Goal: Information Seeking & Learning: Check status

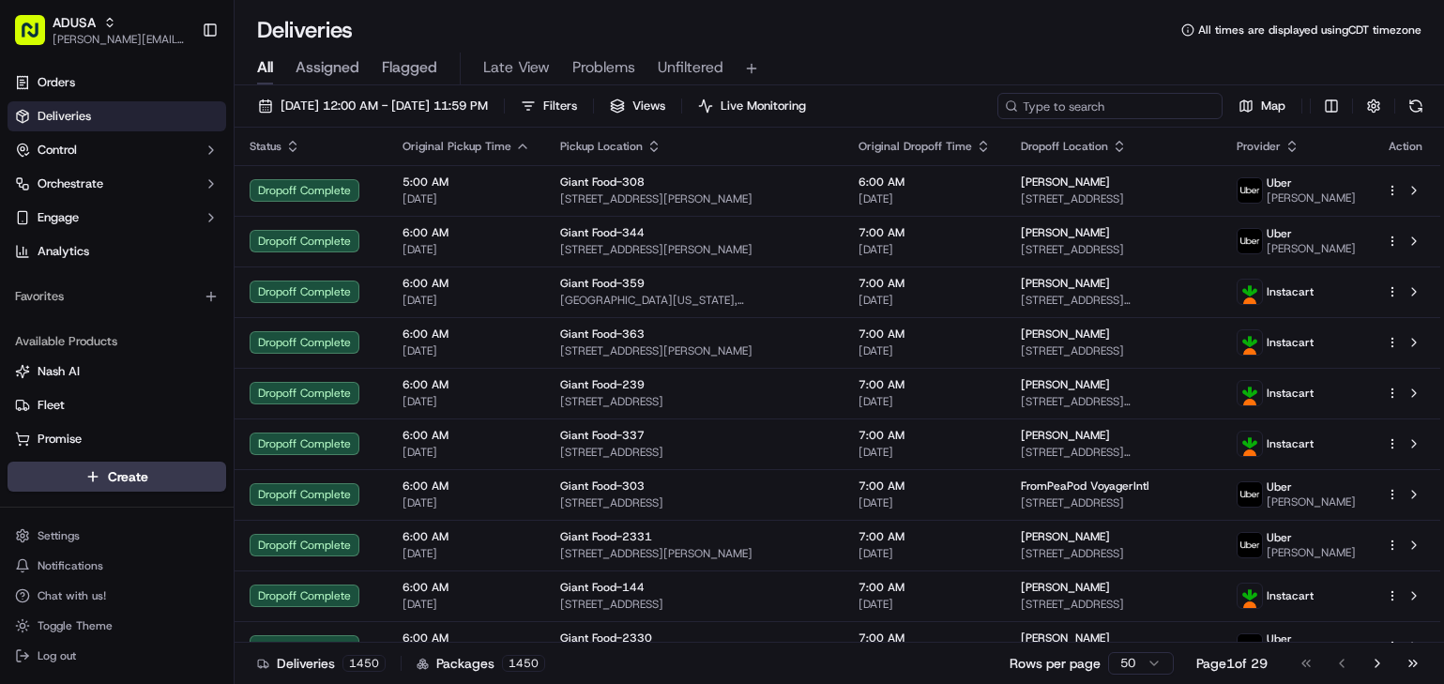
click at [1153, 109] on input at bounding box center [1109, 106] width 225 height 26
paste input "m710520830"
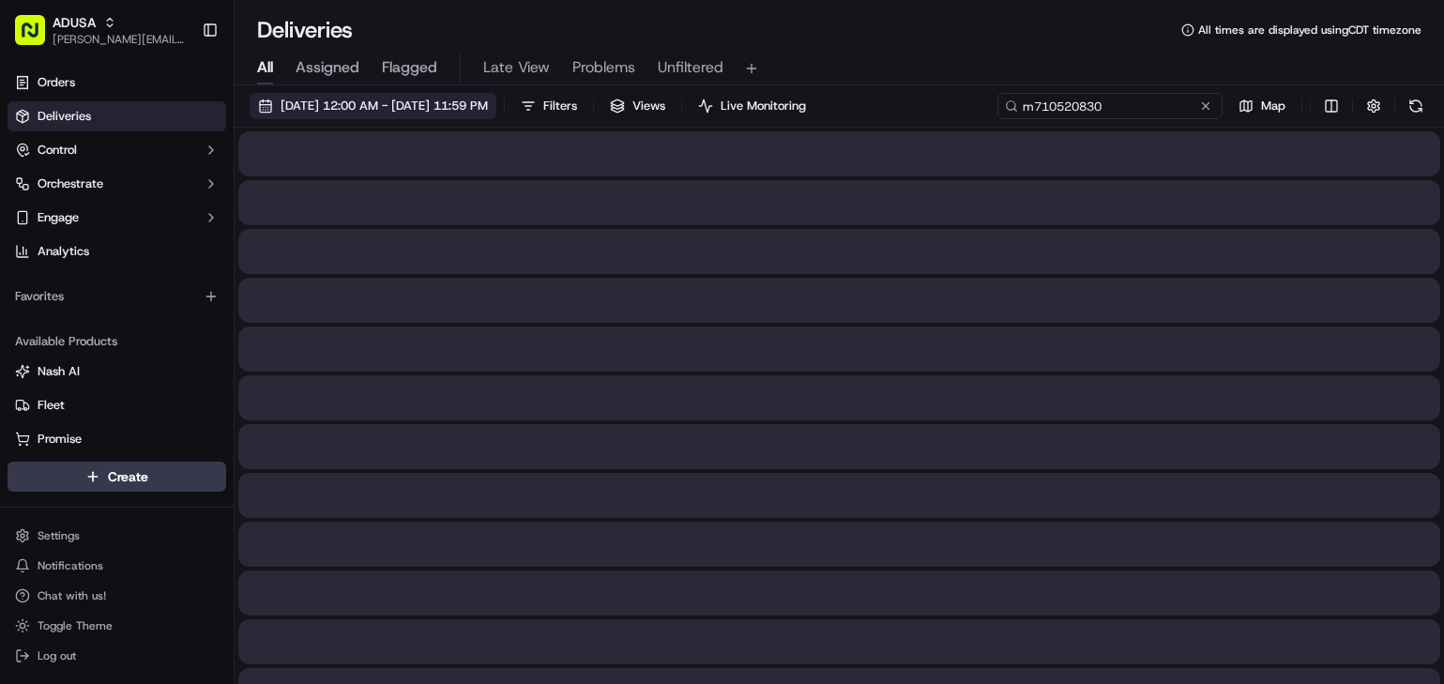
type input "m710520830"
click at [488, 99] on span "[DATE] 12:00 AM - [DATE] 11:59 PM" at bounding box center [384, 106] width 207 height 17
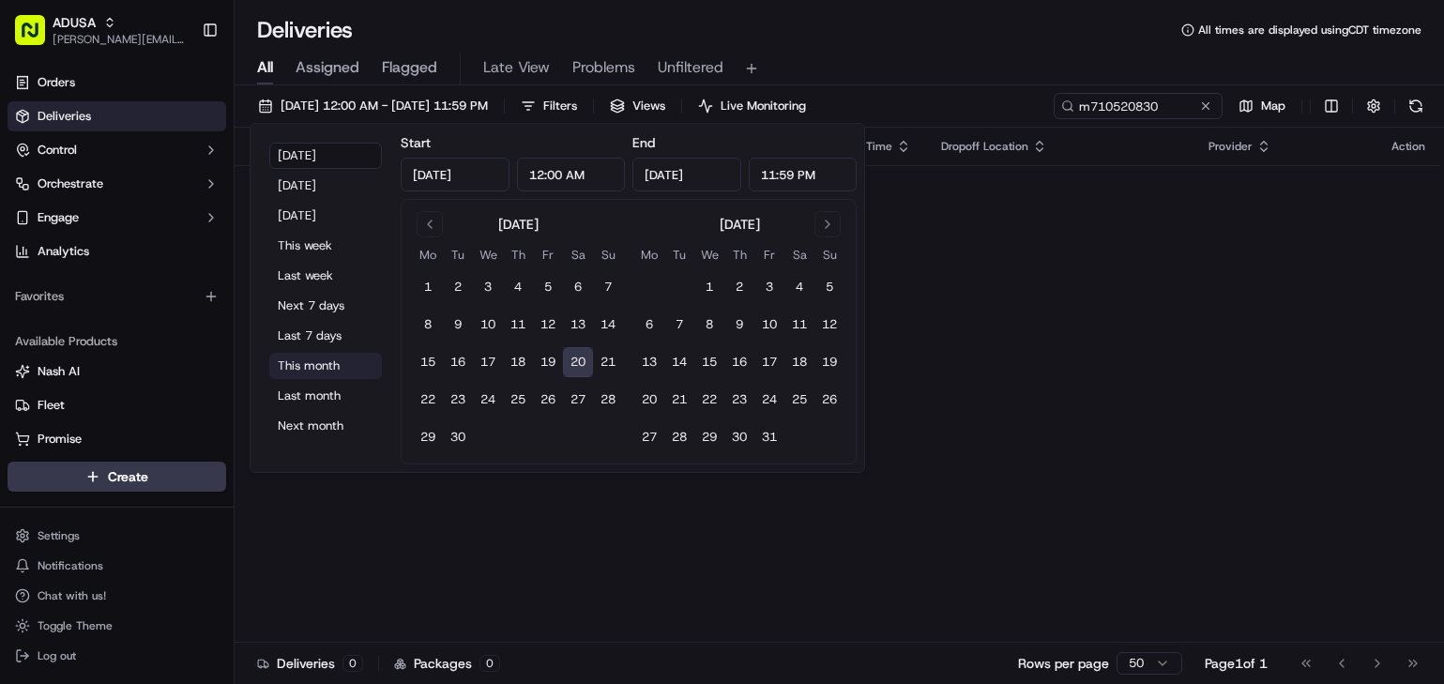
click at [332, 370] on button "This month" at bounding box center [325, 366] width 113 height 26
type input "[DATE]"
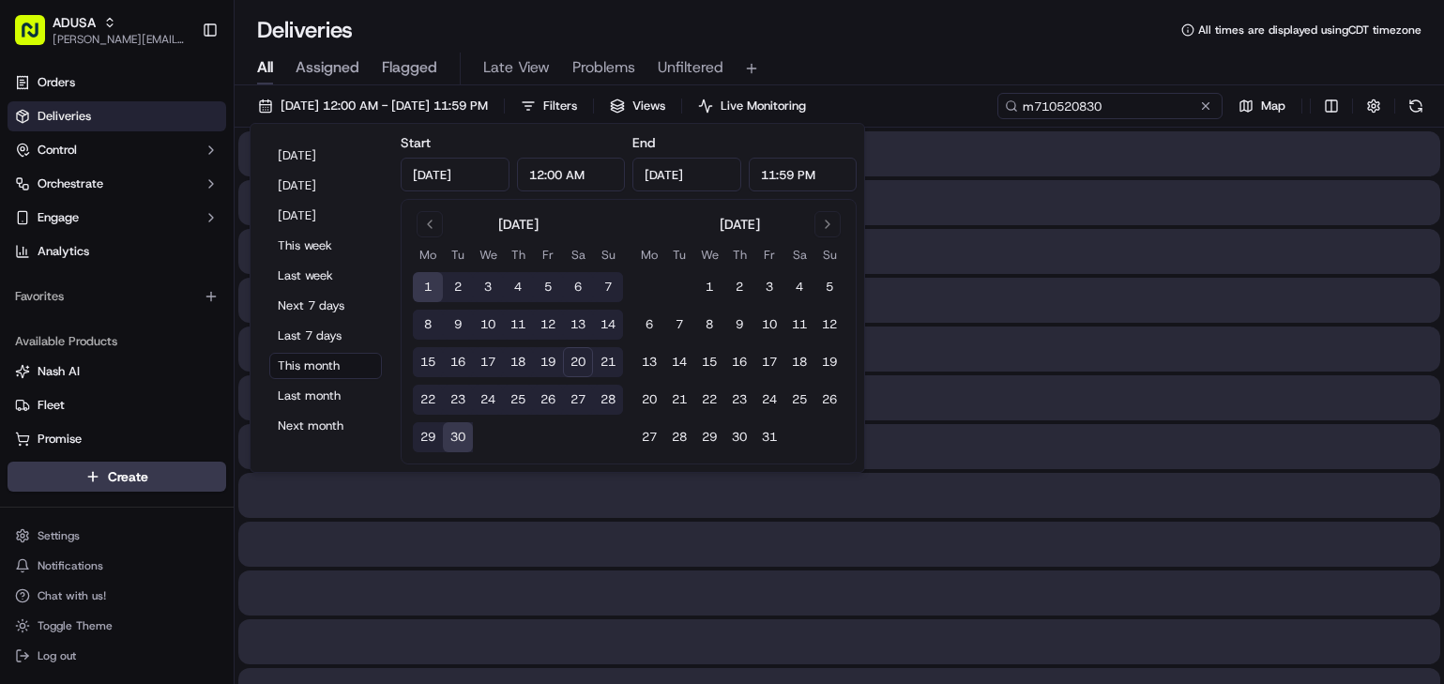
click at [1170, 103] on input "m710520830" at bounding box center [1109, 106] width 225 height 26
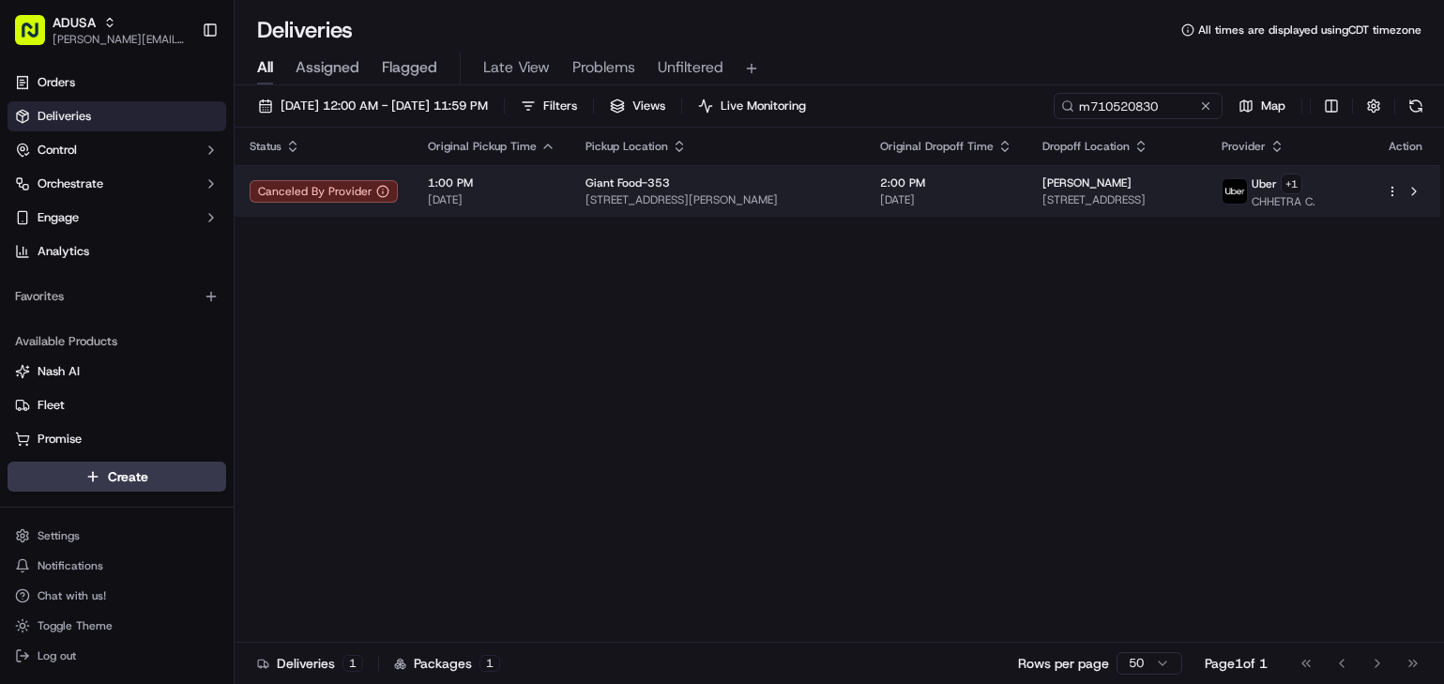
click at [1134, 207] on span "[STREET_ADDRESS]" at bounding box center [1117, 199] width 150 height 15
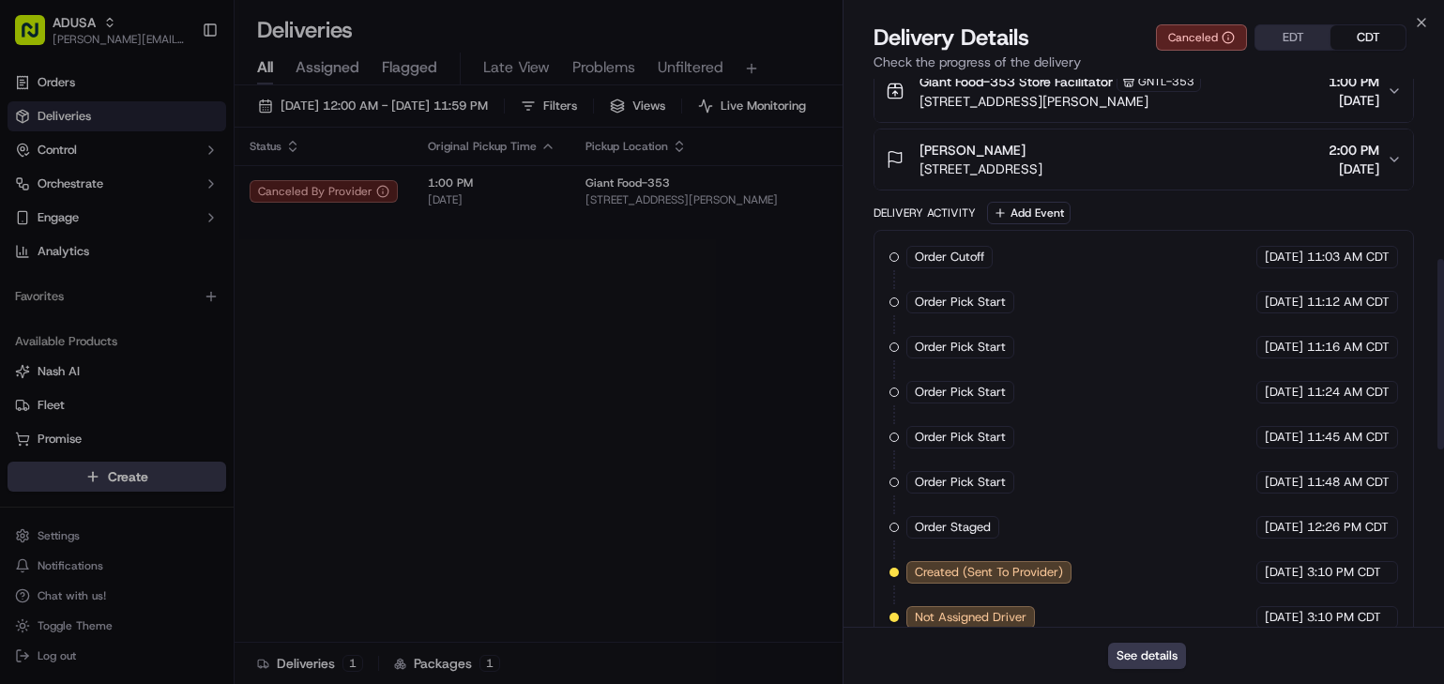
scroll to position [1032, 0]
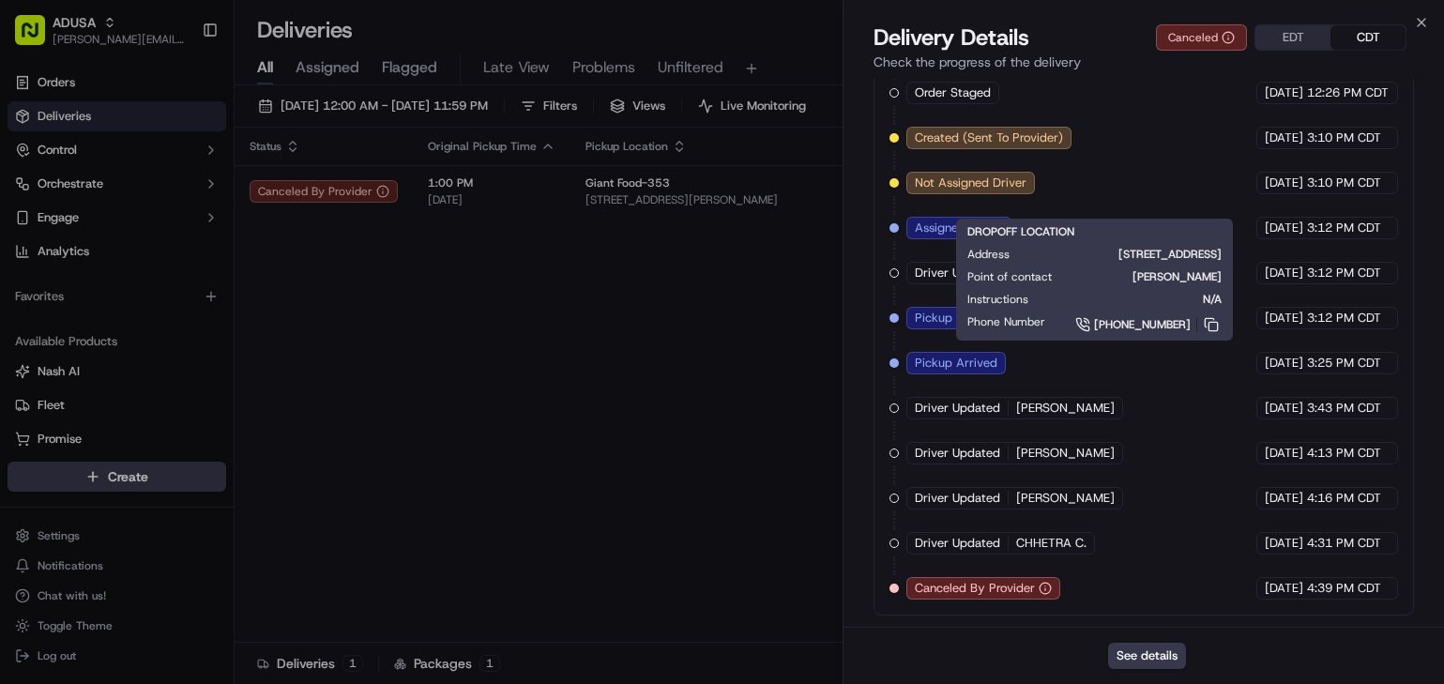
drag, startPoint x: 660, startPoint y: 295, endPoint x: 645, endPoint y: 336, distance: 43.6
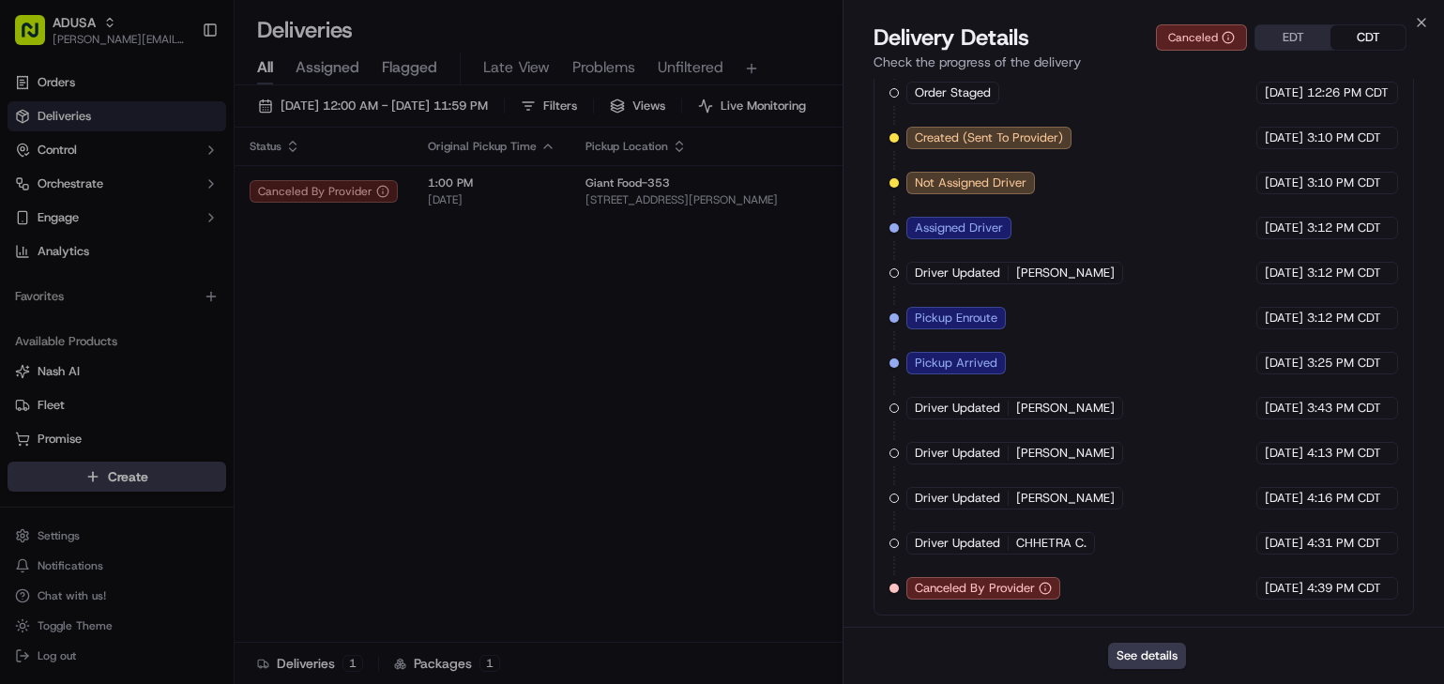
drag, startPoint x: 645, startPoint y: 336, endPoint x: 577, endPoint y: 320, distance: 70.3
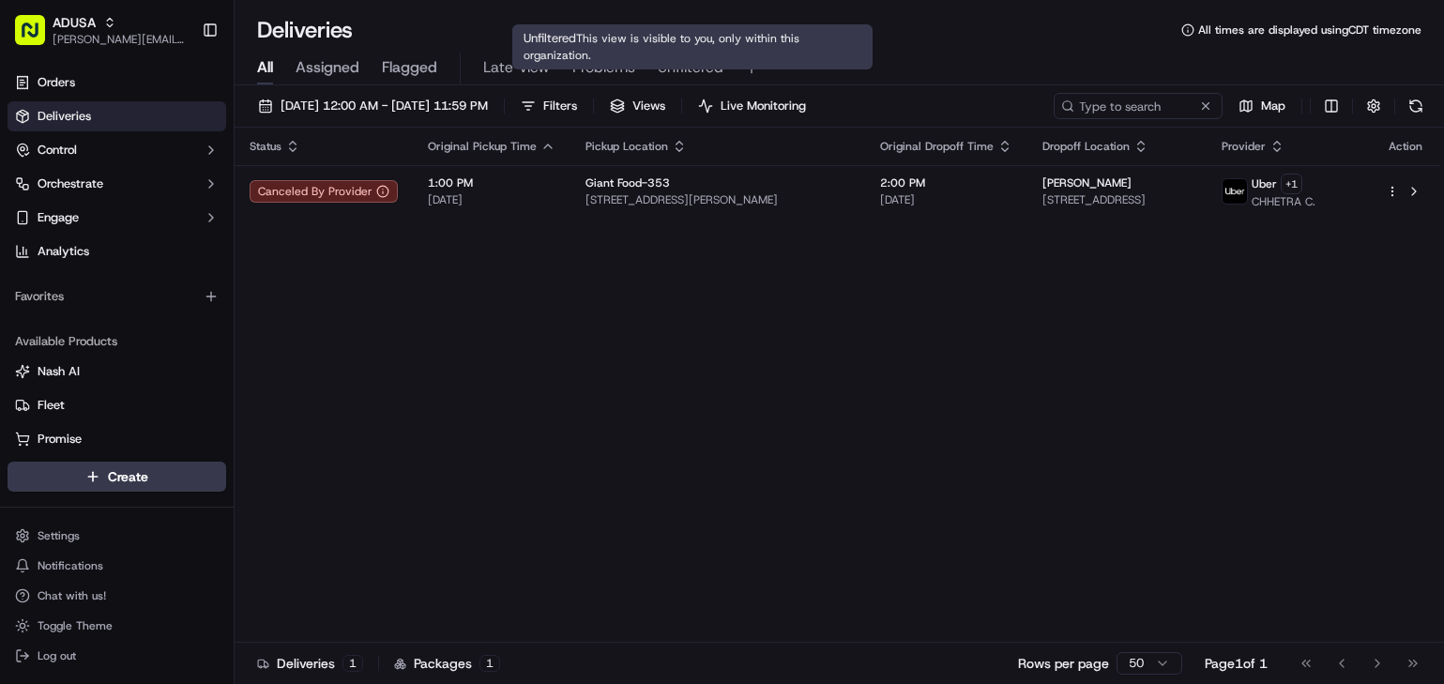
click at [672, 62] on span "Unfiltered" at bounding box center [691, 67] width 66 height 23
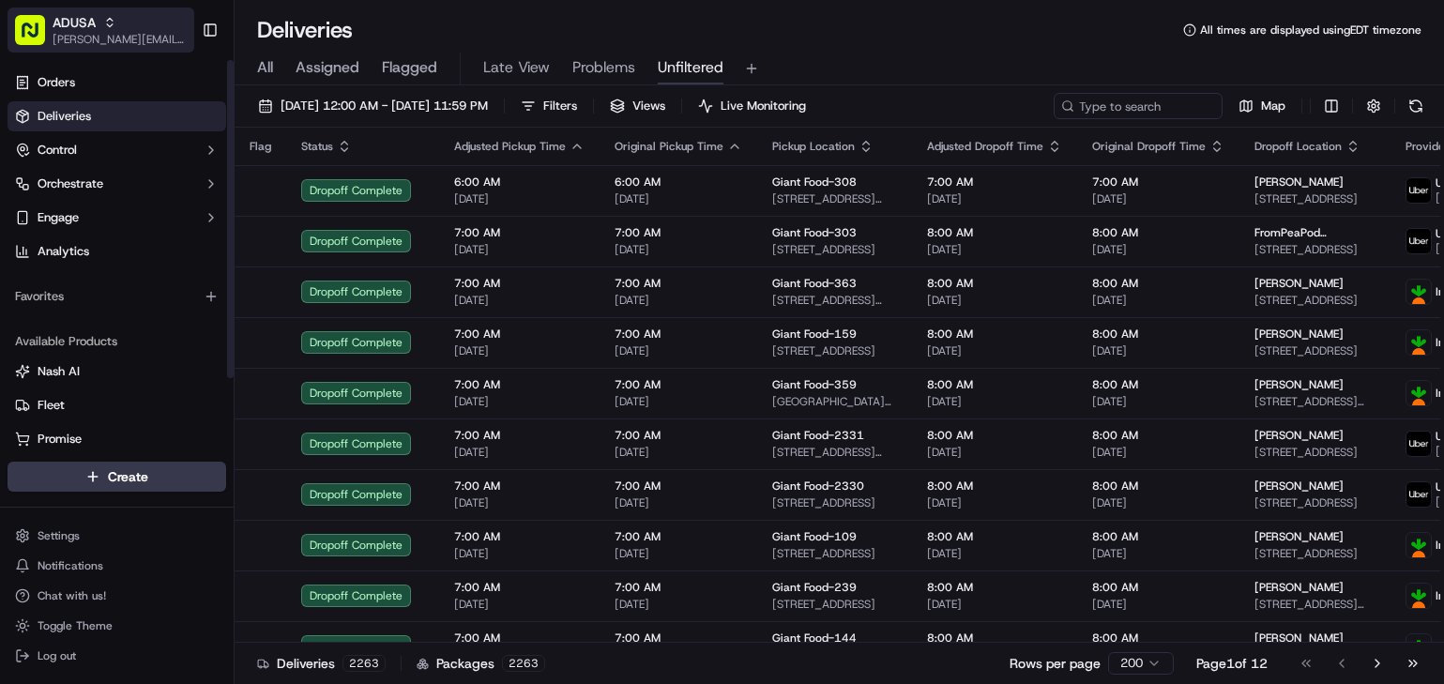
click at [126, 37] on span "[PERSON_NAME][EMAIL_ADDRESS][PERSON_NAME][DOMAIN_NAME]" at bounding box center [120, 39] width 134 height 15
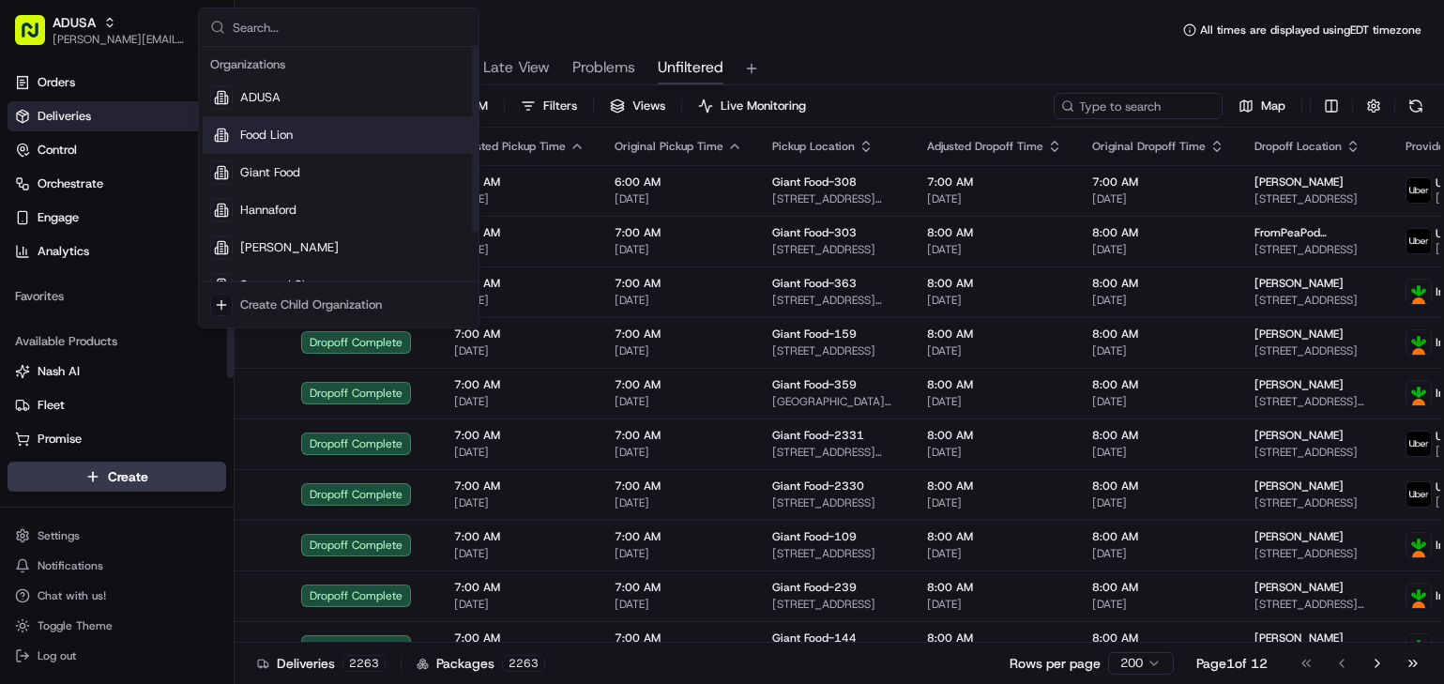
click at [246, 135] on span "Food Lion" at bounding box center [266, 135] width 53 height 17
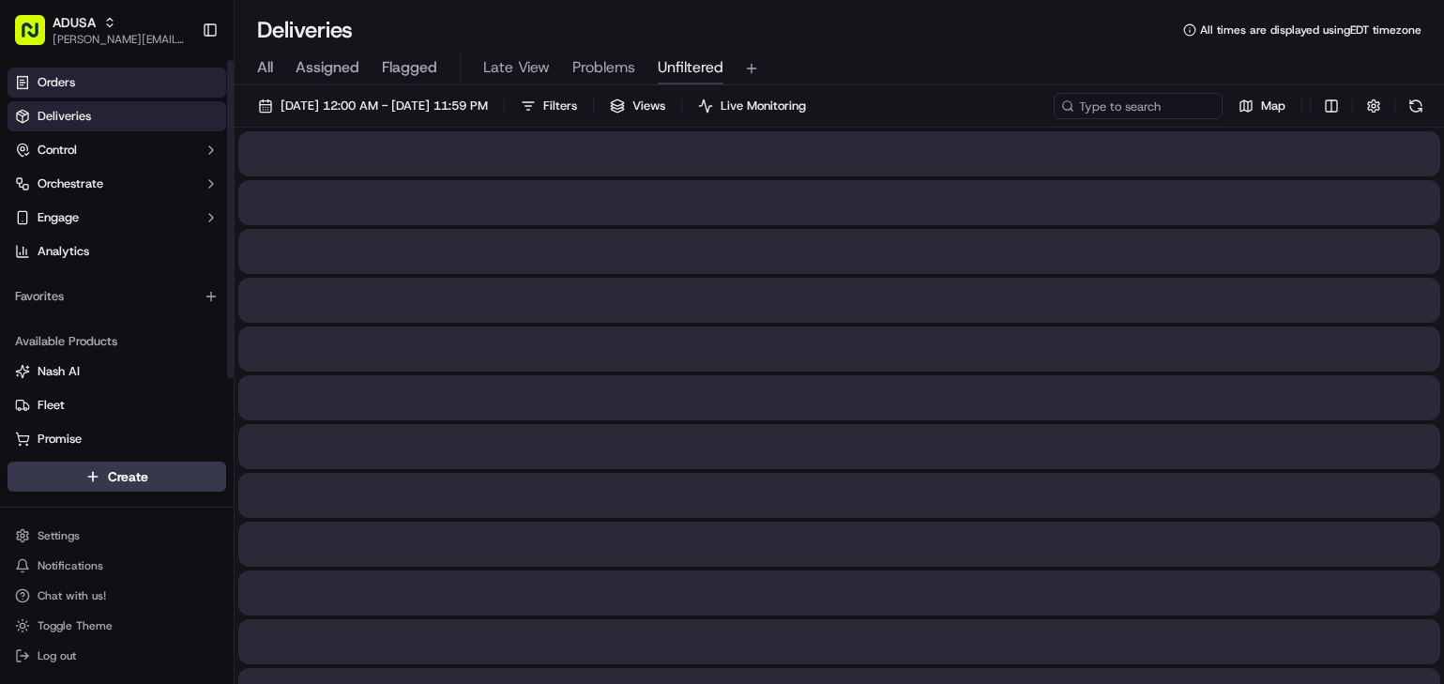
click at [101, 85] on link "Orders" at bounding box center [117, 83] width 219 height 30
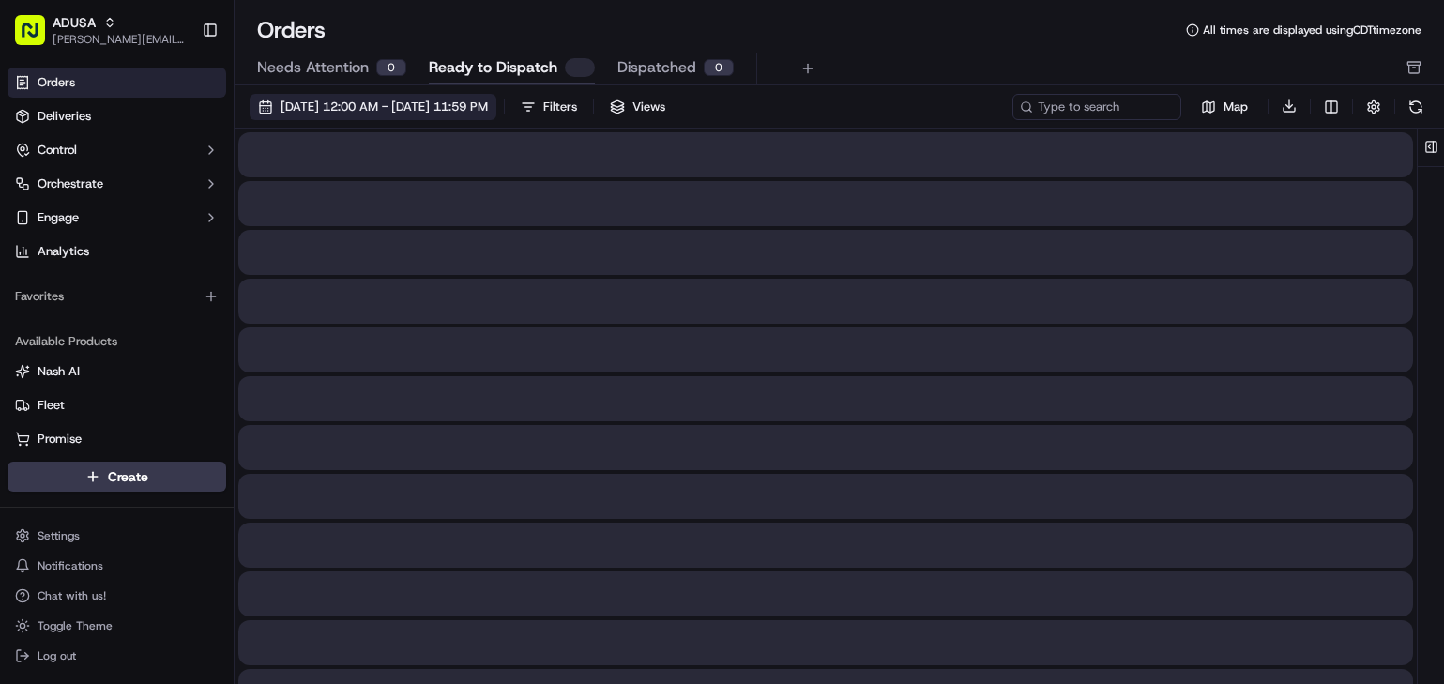
click at [476, 105] on span "[DATE] 12:00 AM - [DATE] 11:59 PM" at bounding box center [384, 107] width 207 height 17
click at [488, 103] on span "[DATE] 12:00 AM - [DATE] 11:59 PM" at bounding box center [384, 107] width 207 height 17
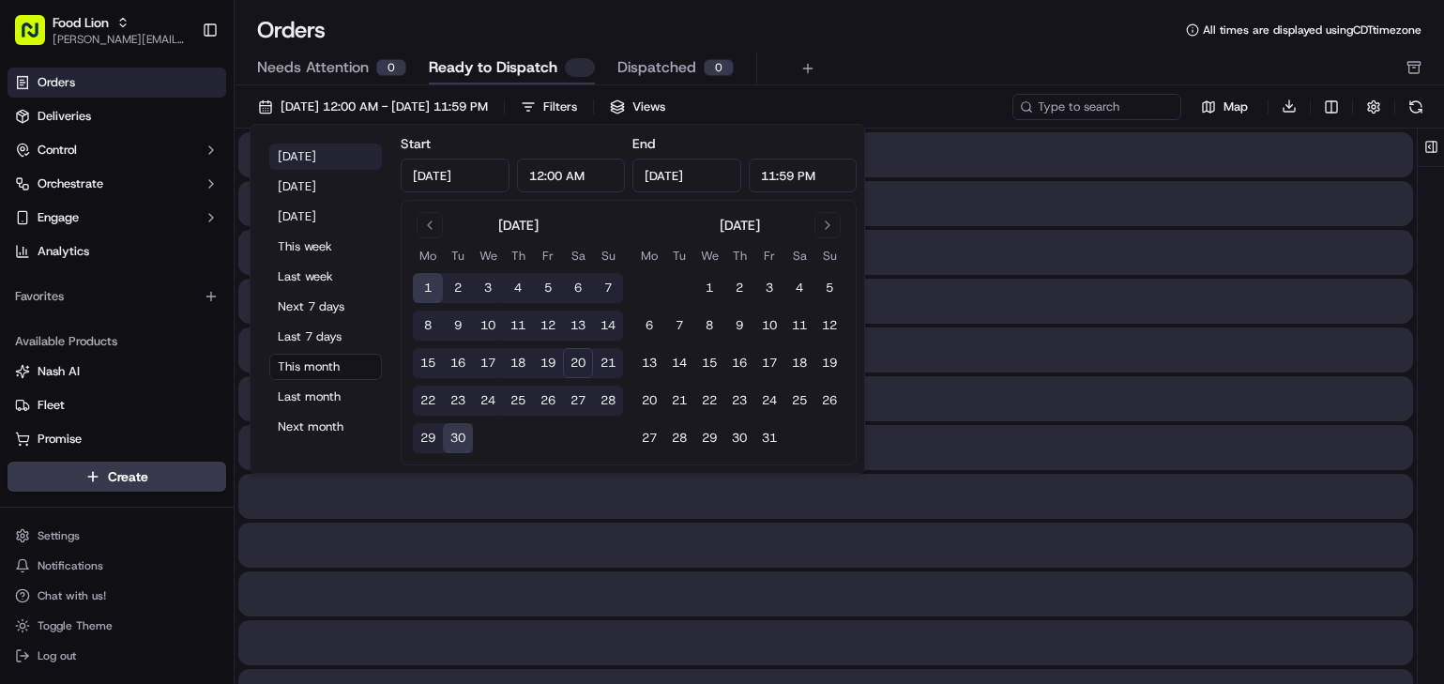
click at [324, 157] on button "[DATE]" at bounding box center [325, 157] width 113 height 26
type input "[DATE]"
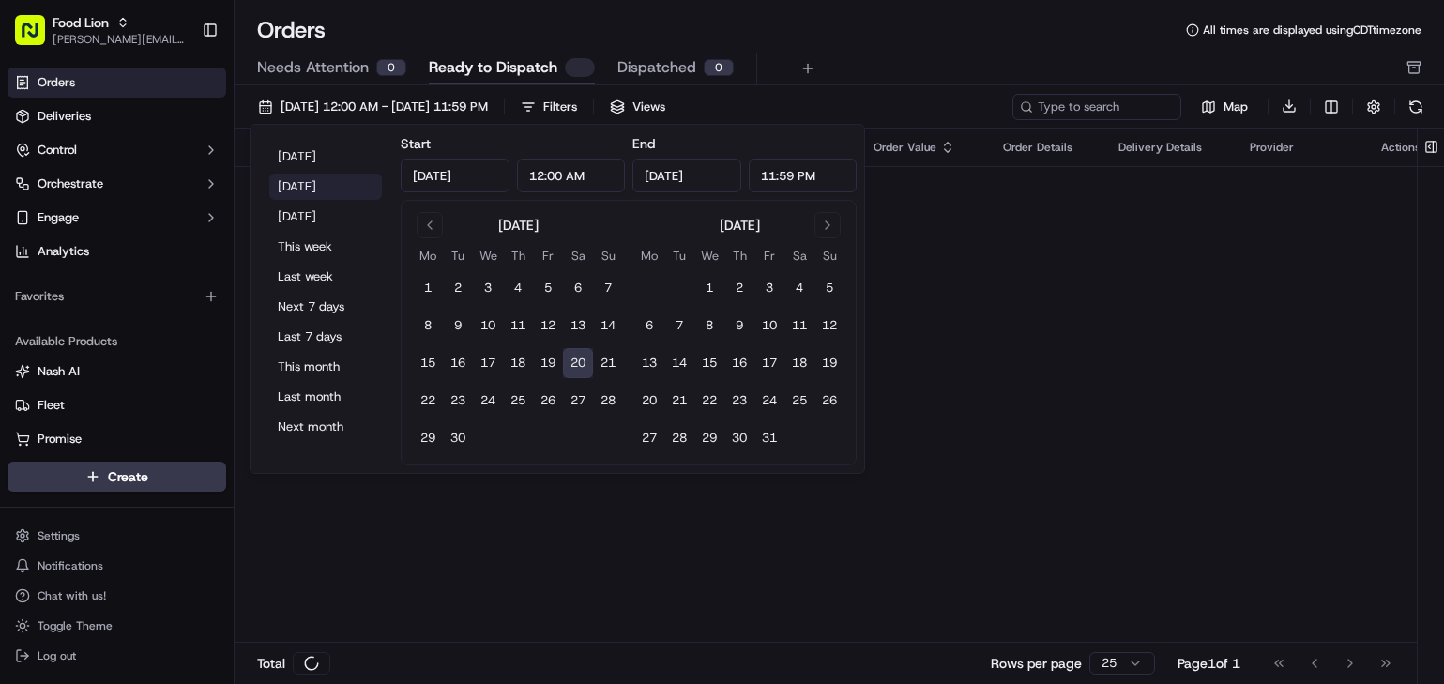
click at [321, 179] on button "[DATE]" at bounding box center [325, 187] width 113 height 26
type input "[DATE]"
click at [924, 52] on div "Orders All times are displayed using CDT timezone Needs Attention 0 Ready to Di…" at bounding box center [839, 50] width 1209 height 70
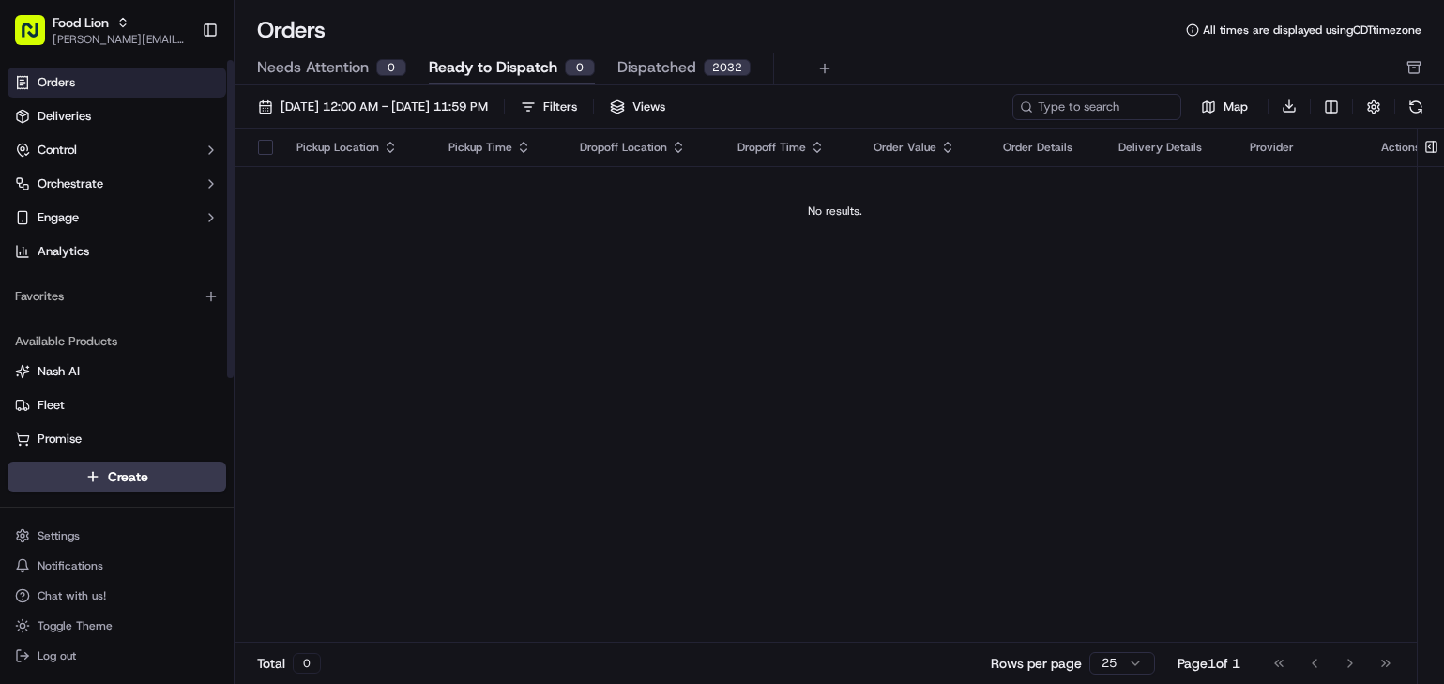
click at [84, 86] on link "Orders" at bounding box center [117, 83] width 219 height 30
click at [98, 34] on span "[PERSON_NAME][EMAIL_ADDRESS][PERSON_NAME][DOMAIN_NAME]" at bounding box center [120, 39] width 134 height 15
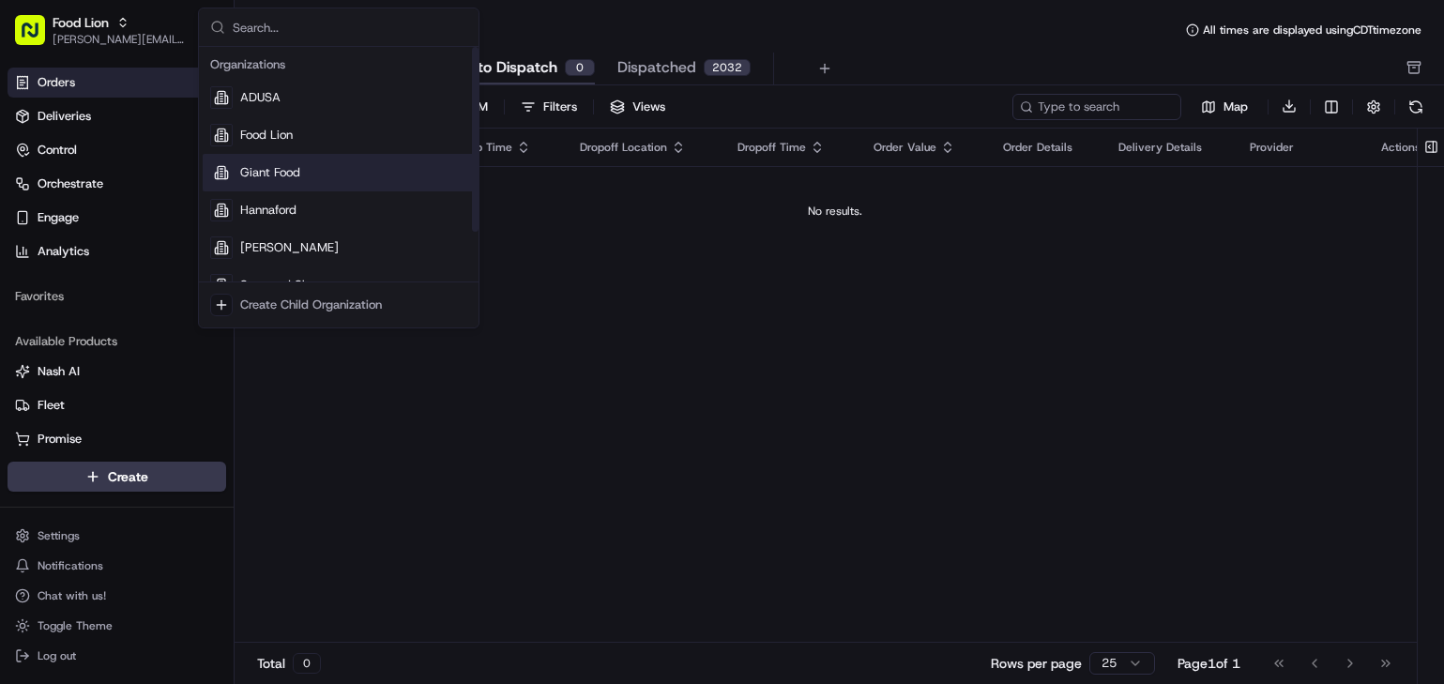
click at [259, 171] on span "Giant Food" at bounding box center [270, 172] width 60 height 17
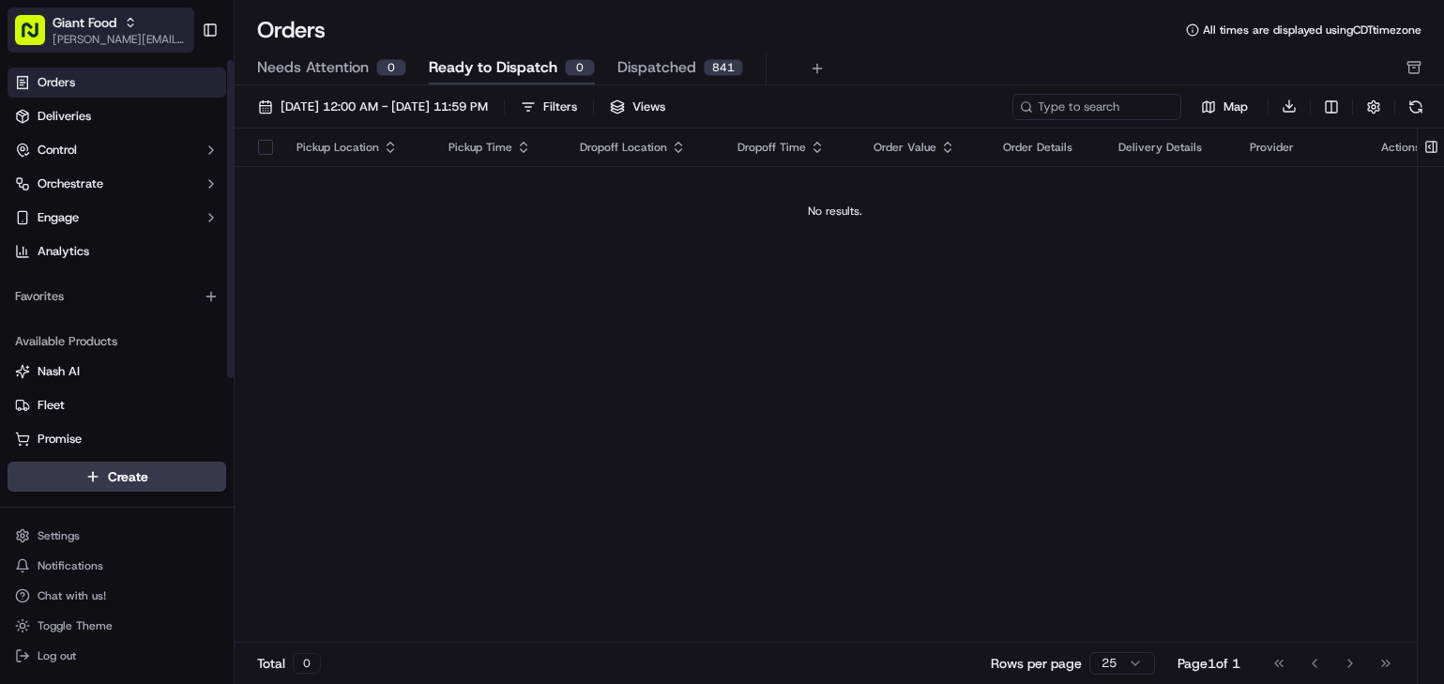
click at [82, 19] on span "Giant Food" at bounding box center [85, 22] width 64 height 19
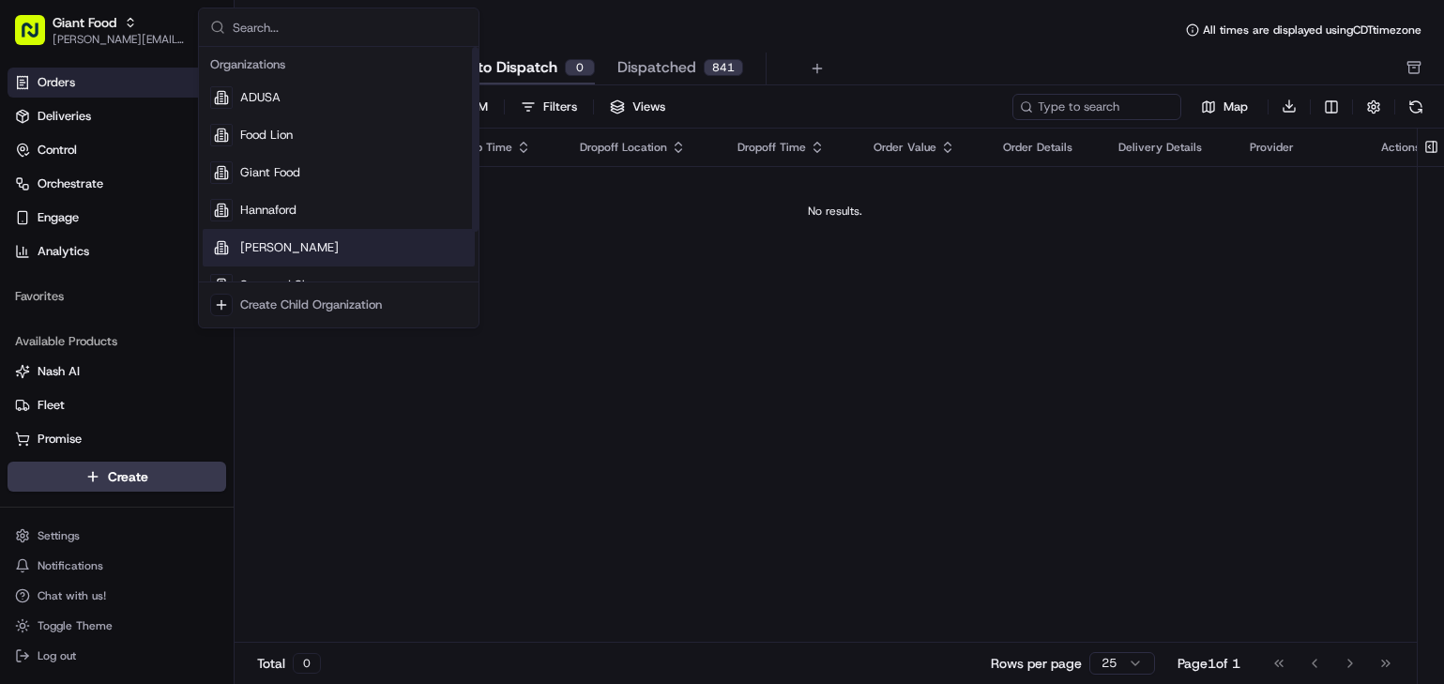
click at [290, 241] on div "[PERSON_NAME]" at bounding box center [339, 248] width 272 height 38
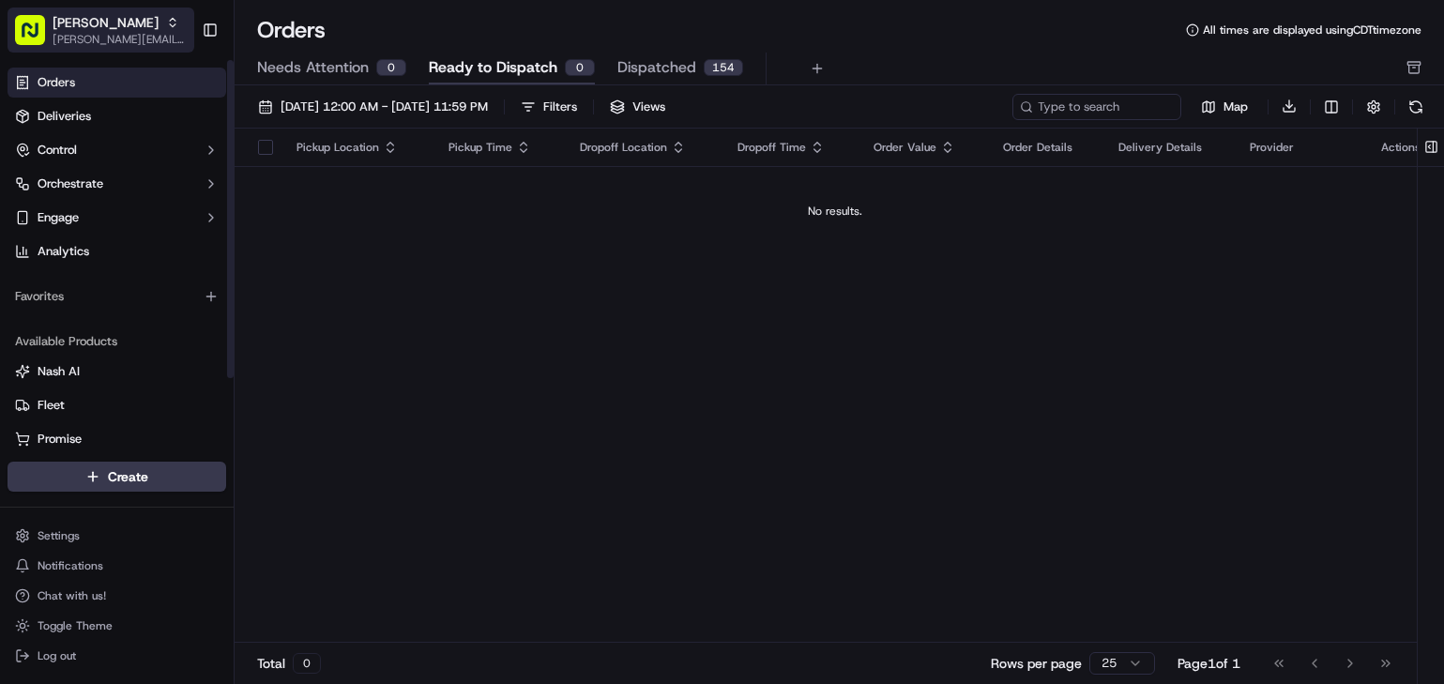
click at [127, 46] on span "[PERSON_NAME][EMAIL_ADDRESS][PERSON_NAME][DOMAIN_NAME]" at bounding box center [120, 39] width 134 height 15
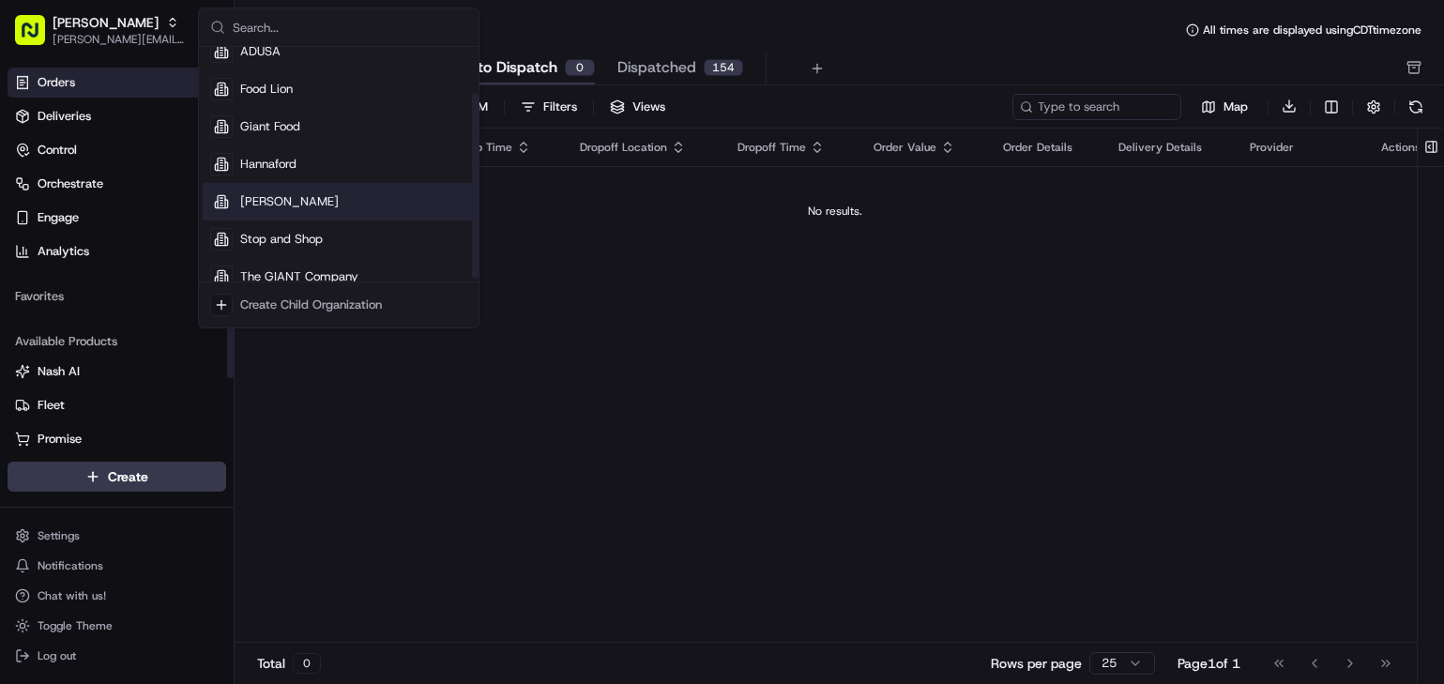
scroll to position [64, 0]
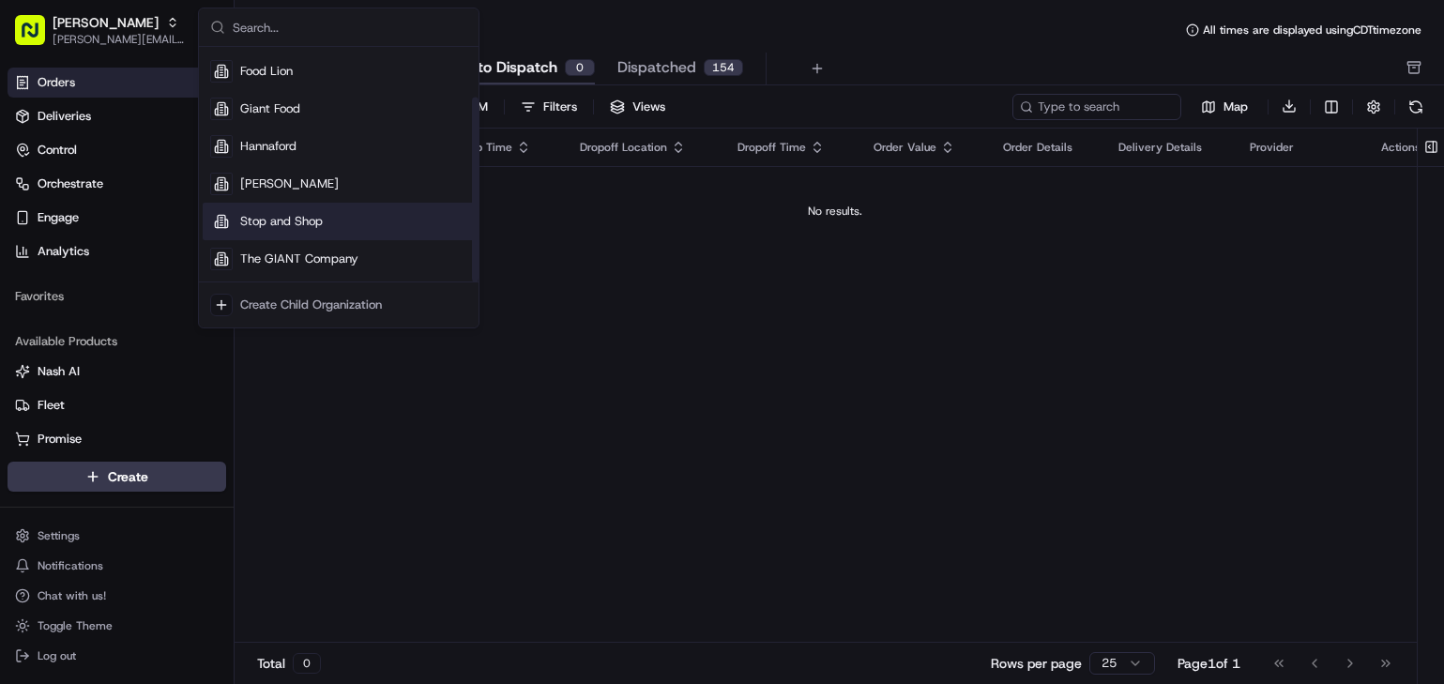
click at [286, 214] on span "Stop and Shop" at bounding box center [281, 221] width 83 height 17
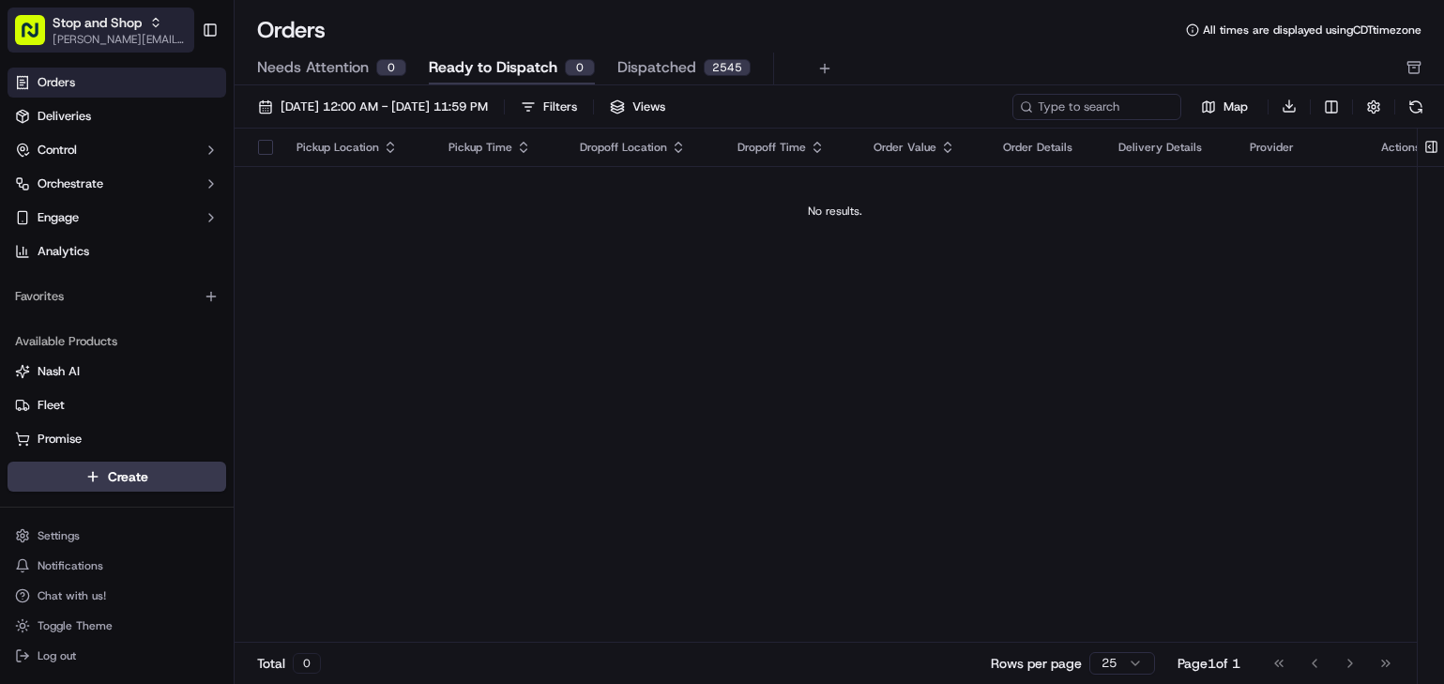
click at [139, 31] on span "Stop and Shop" at bounding box center [97, 22] width 89 height 19
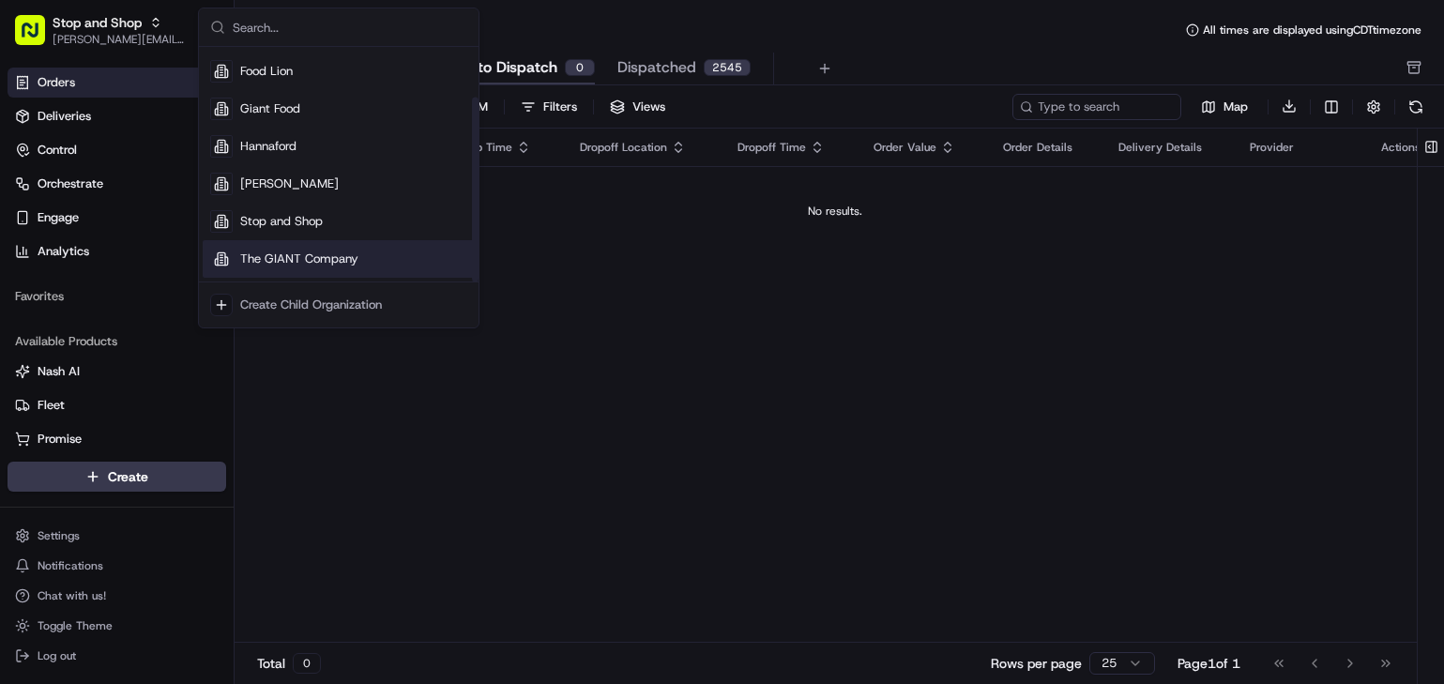
click at [311, 256] on span "The GIANT Company" at bounding box center [299, 259] width 118 height 17
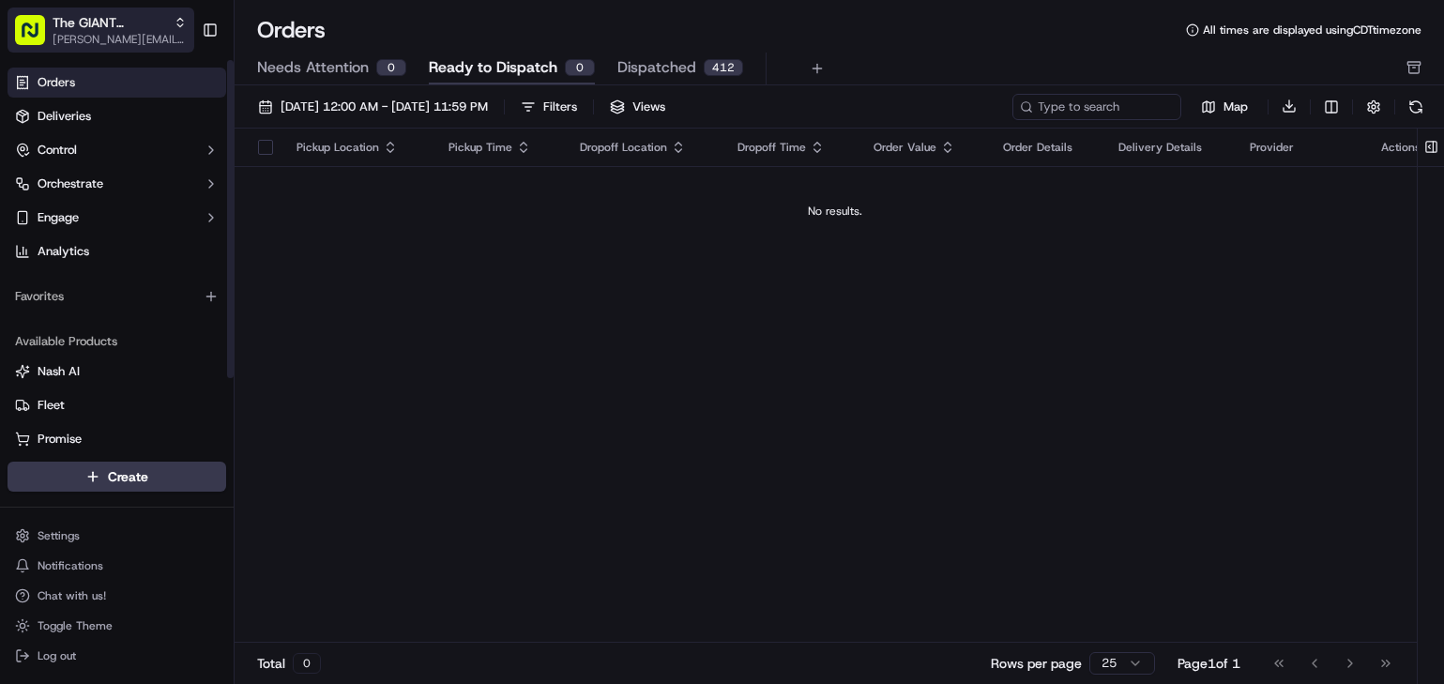
click at [118, 37] on span "[PERSON_NAME][EMAIL_ADDRESS][PERSON_NAME][DOMAIN_NAME]" at bounding box center [120, 39] width 134 height 15
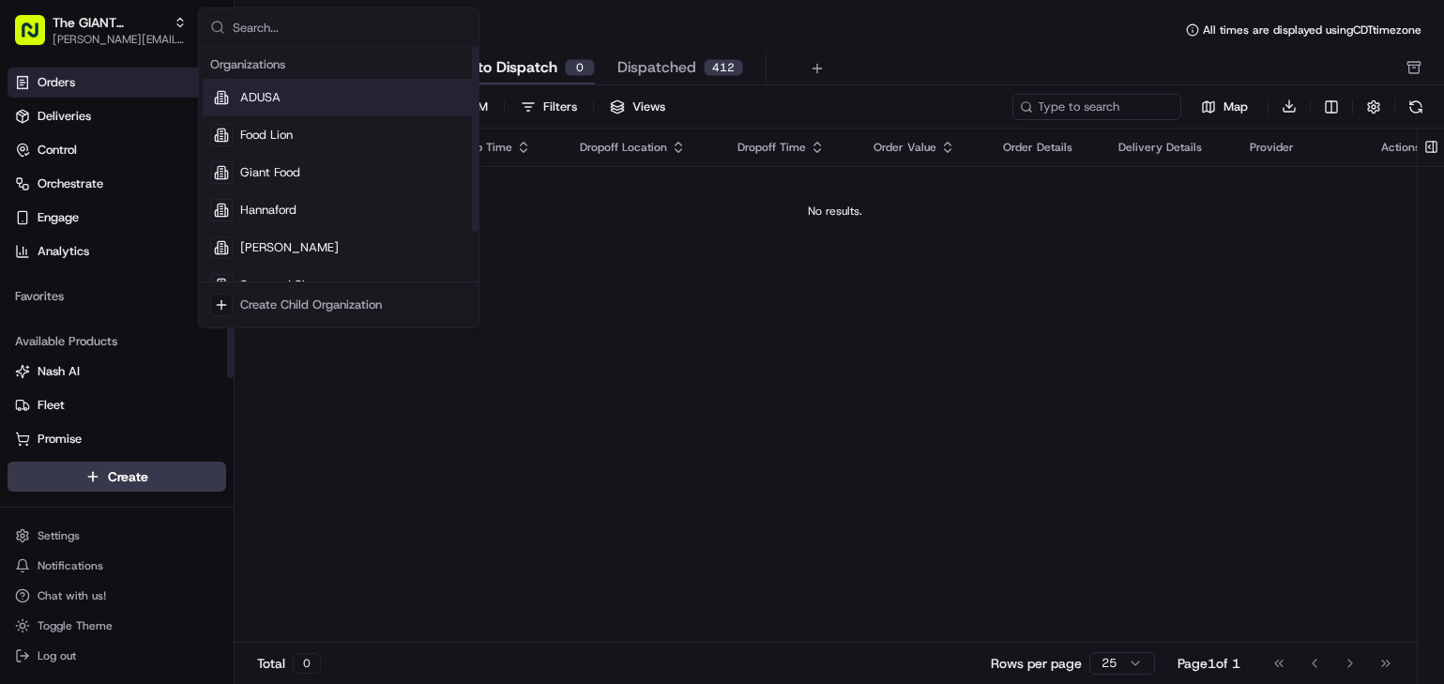
click at [239, 92] on div "ADUSA" at bounding box center [339, 98] width 272 height 38
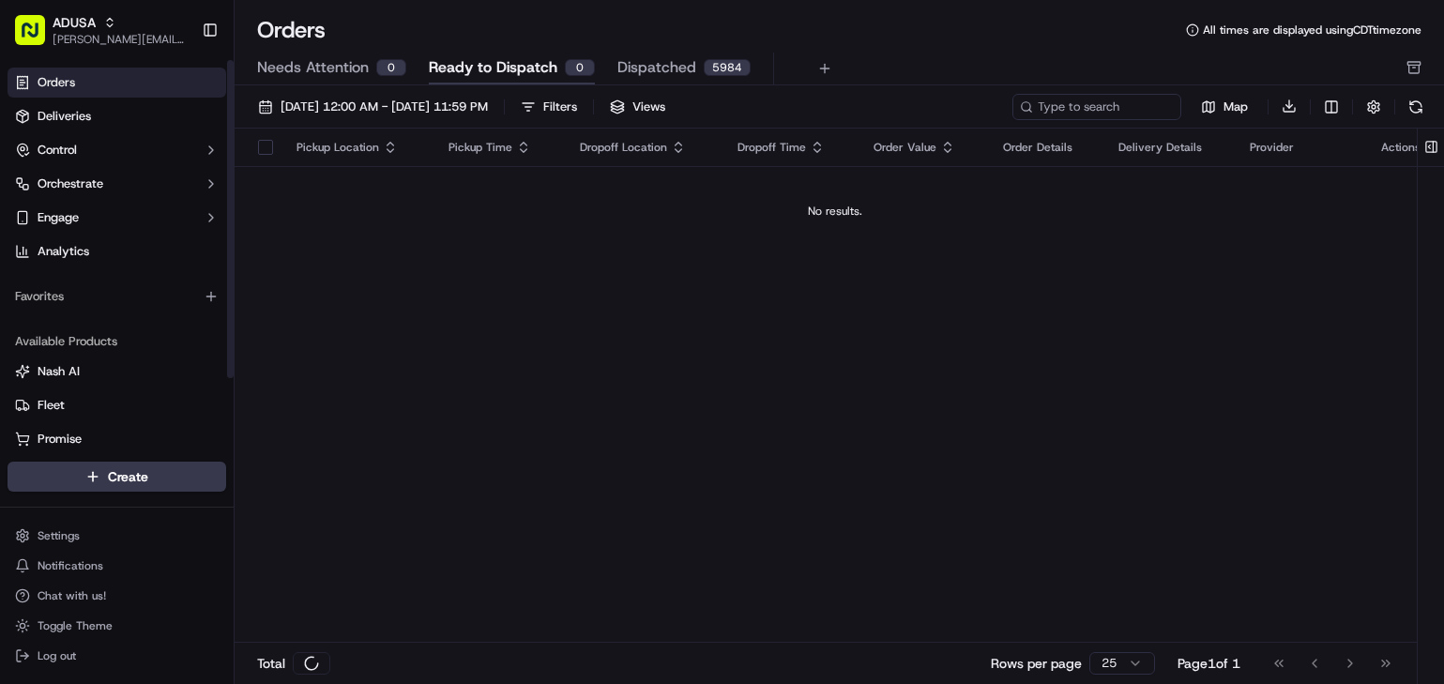
click at [123, 109] on link "Deliveries" at bounding box center [117, 116] width 219 height 30
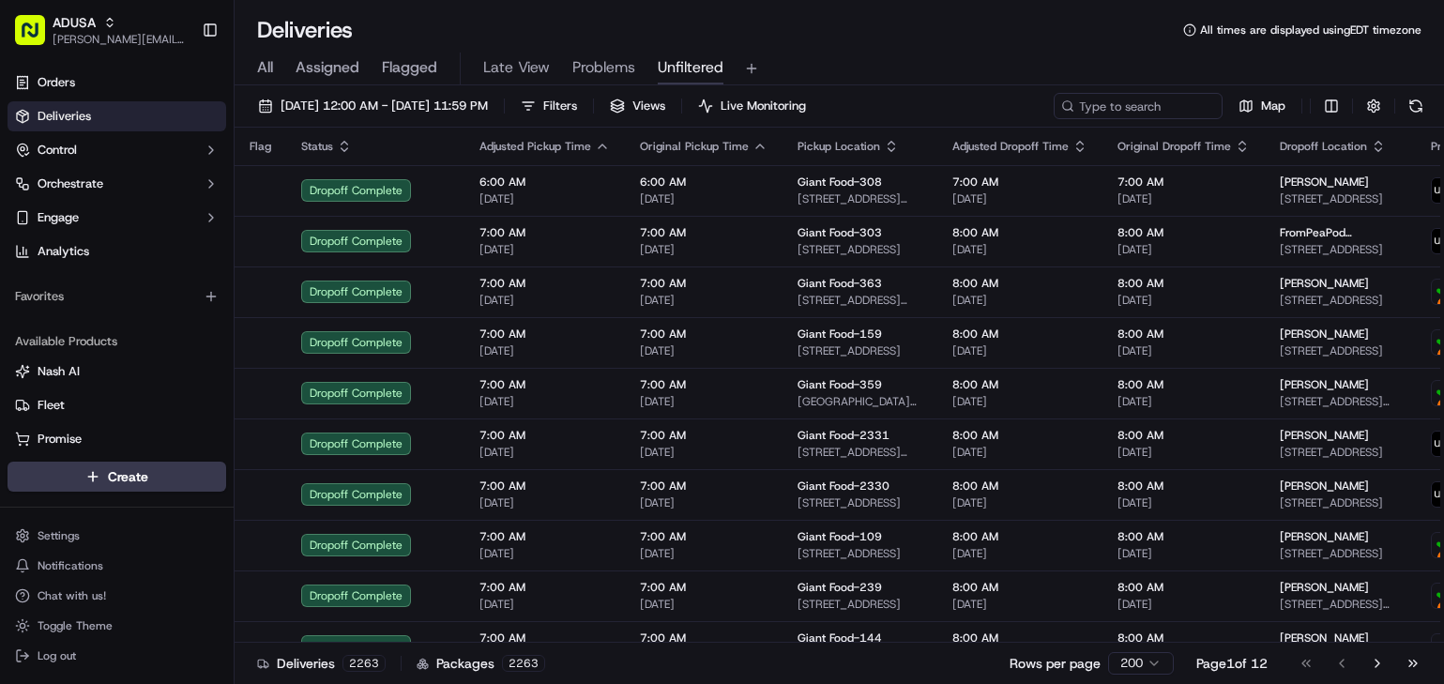
click at [605, 67] on span "Problems" at bounding box center [603, 67] width 63 height 23
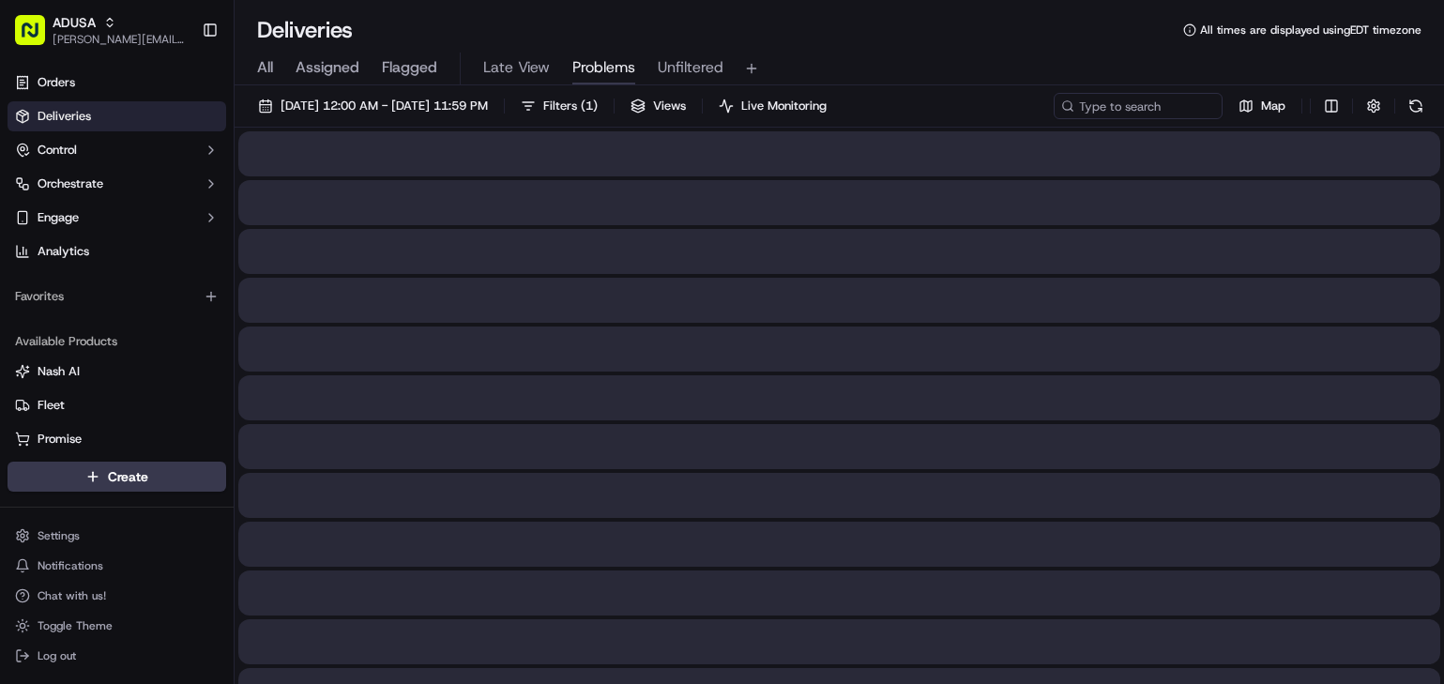
click at [603, 67] on span "Problems" at bounding box center [603, 67] width 63 height 23
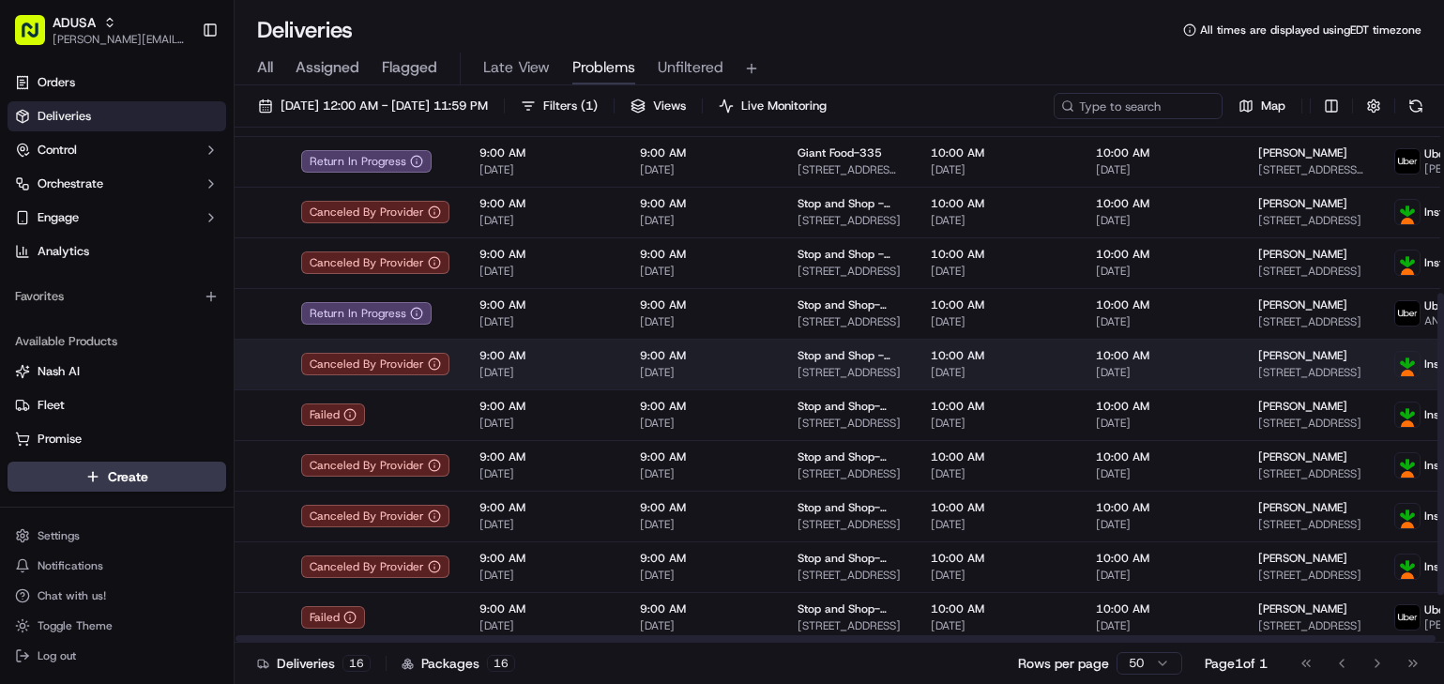
scroll to position [364, 0]
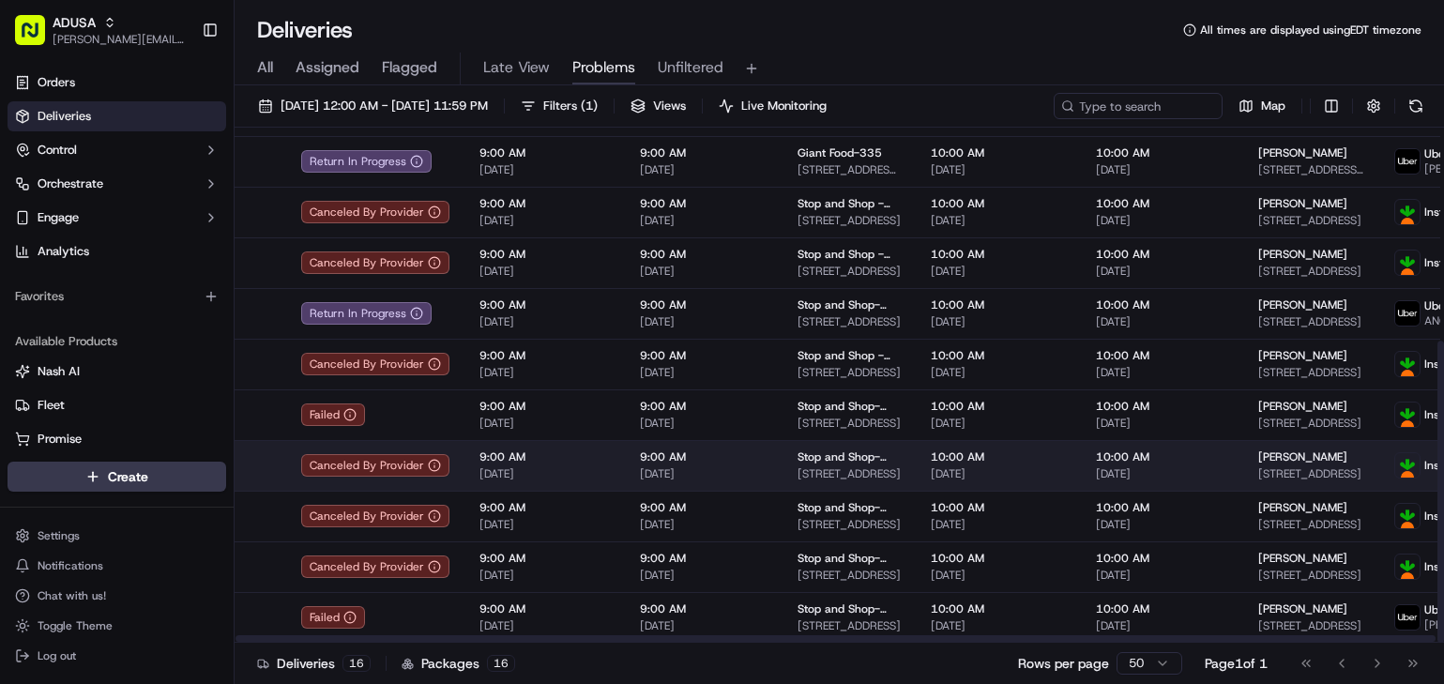
click at [1042, 452] on span "10:00 AM" at bounding box center [998, 456] width 135 height 15
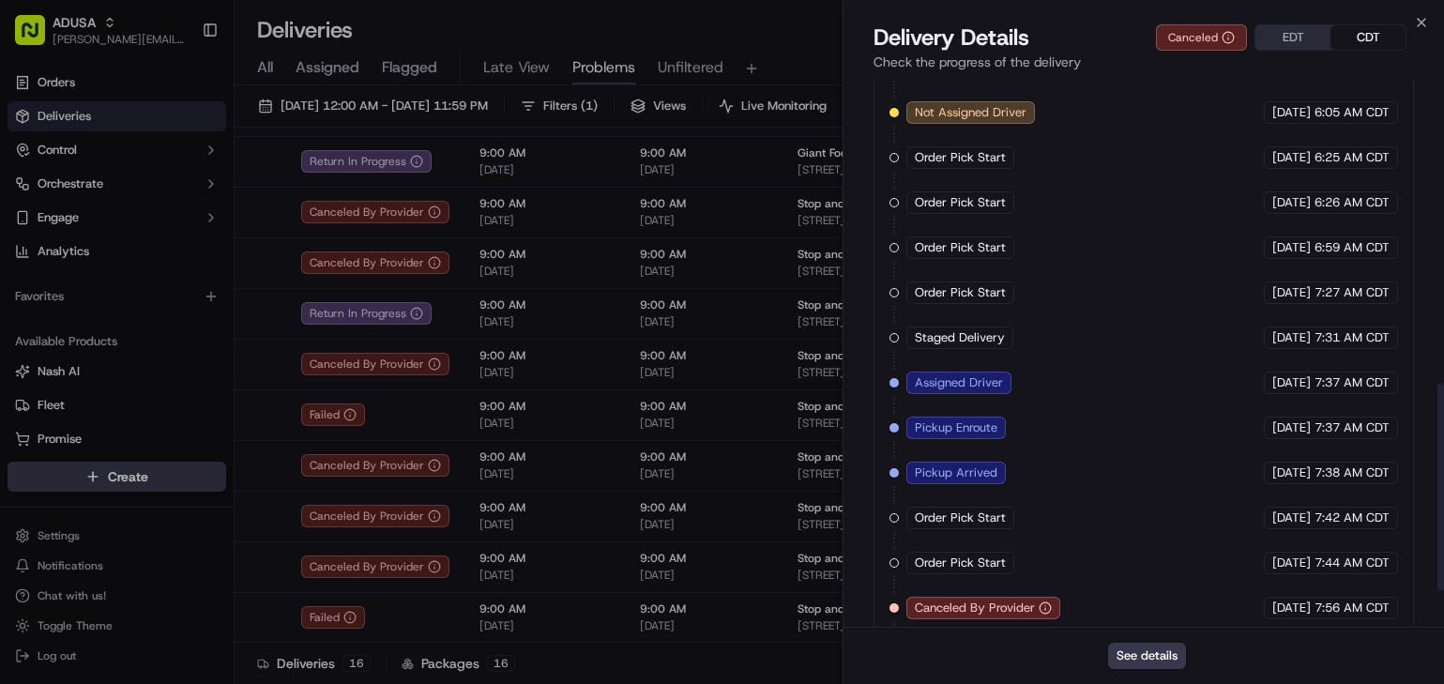
scroll to position [803, 0]
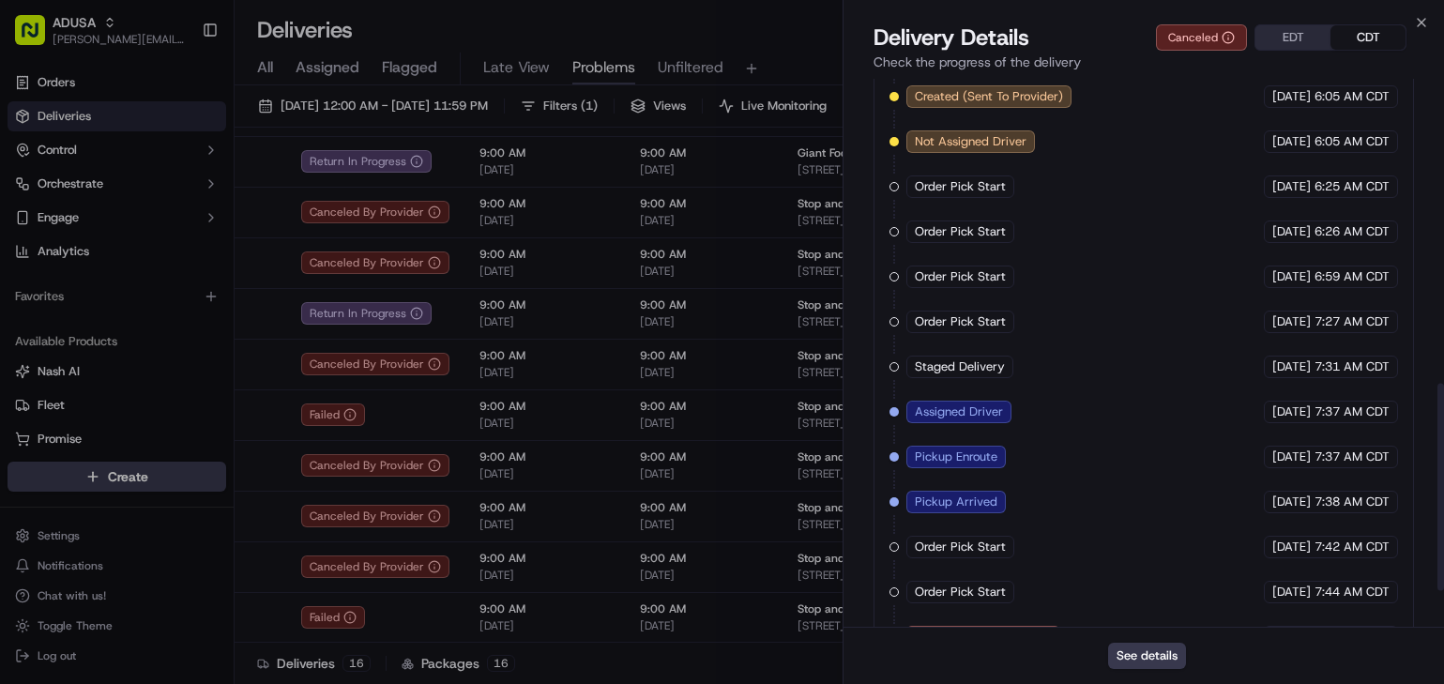
click at [1285, 39] on button "EDT" at bounding box center [1292, 37] width 75 height 24
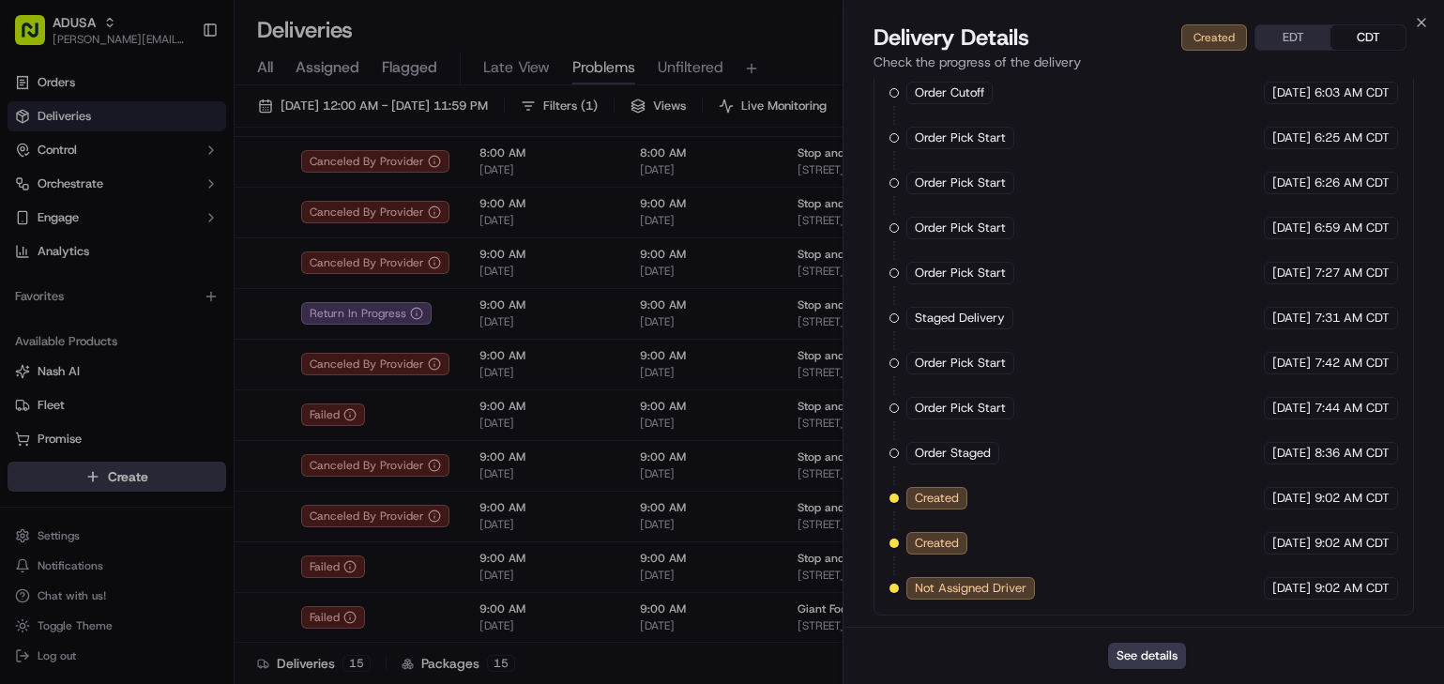
scroll to position [313, 0]
